Goal: Find specific page/section: Find specific page/section

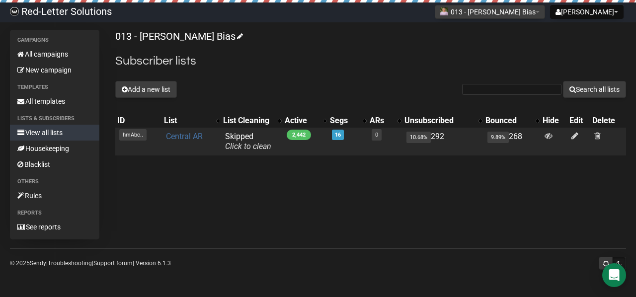
click at [193, 134] on link "Central AR" at bounding box center [184, 136] width 37 height 9
click at [187, 135] on link "Central AR" at bounding box center [184, 136] width 37 height 9
